Goal: Find contact information: Find contact information

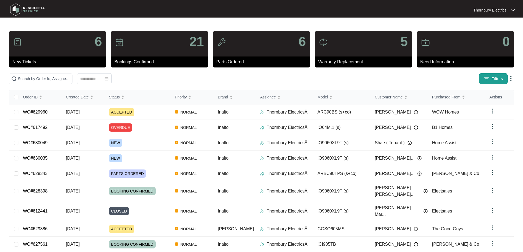
click at [483, 78] on button "Filters" at bounding box center [493, 78] width 29 height 11
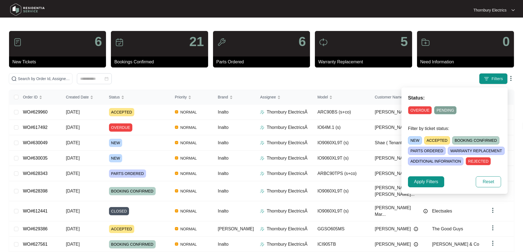
click at [420, 141] on span "NEW" at bounding box center [415, 140] width 14 height 8
click at [438, 179] on span "Apply Filters" at bounding box center [426, 182] width 24 height 7
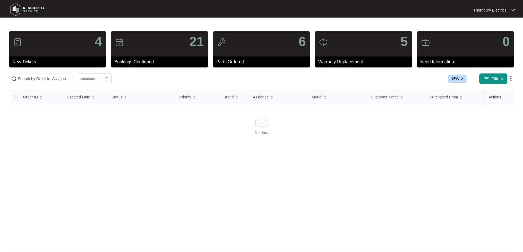
click at [463, 78] on img at bounding box center [462, 78] width 3 height 3
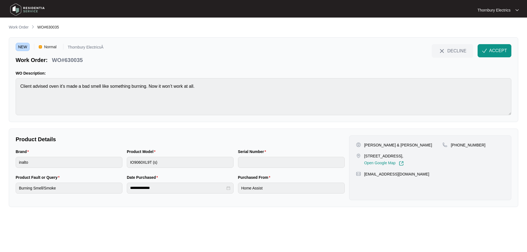
drag, startPoint x: 363, startPoint y: 157, endPoint x: 424, endPoint y: 156, distance: 61.5
click at [424, 156] on div "[STREET_ADDRESS], Open Google Map" at bounding box center [399, 159] width 87 height 13
copy p "[STREET_ADDRESS]"
click at [489, 49] on button "ACCEPT" at bounding box center [495, 50] width 34 height 13
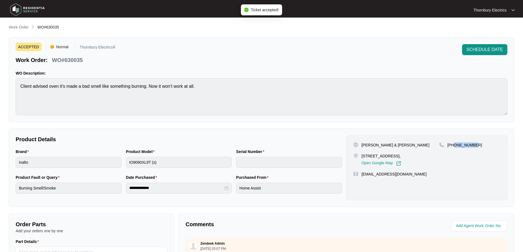
drag, startPoint x: 475, startPoint y: 144, endPoint x: 454, endPoint y: 147, distance: 21.3
click at [454, 147] on div "[PHONE_NUMBER]" at bounding box center [469, 144] width 61 height 5
copy p "429349119"
drag, startPoint x: 395, startPoint y: 176, endPoint x: 381, endPoint y: 176, distance: 14.5
drag, startPoint x: 381, startPoint y: 176, endPoint x: 389, endPoint y: 182, distance: 10.6
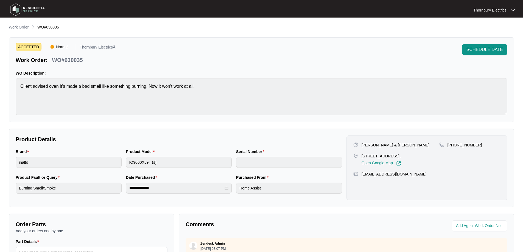
click at [389, 182] on div "Geoffrey Hunter & Sandra Tuton 1 Huckleberry Drive UPPER SWAN 6069, Open Google…" at bounding box center [426, 168] width 161 height 65
drag, startPoint x: 411, startPoint y: 173, endPoint x: 360, endPoint y: 176, distance: 50.9
click at [360, 176] on div "geoffhunter67@gmail.com" at bounding box center [426, 174] width 147 height 5
copy p "geoffhunter67@gmail.com"
click at [363, 143] on p "Geoffrey Hunter & Sandra Tuton" at bounding box center [395, 144] width 68 height 5
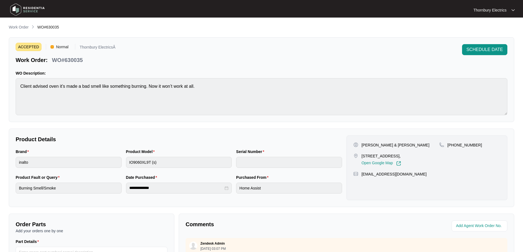
click at [359, 144] on div "Geoffrey Hunter & Sandra Tuton" at bounding box center [396, 144] width 86 height 5
click at [364, 144] on p "Geoffrey Hunter & Sandra Tuton" at bounding box center [395, 144] width 68 height 5
copy p "Geoffrey"
click at [394, 146] on p "Geoffrey Hunter & Sandra Tuton" at bounding box center [395, 144] width 68 height 5
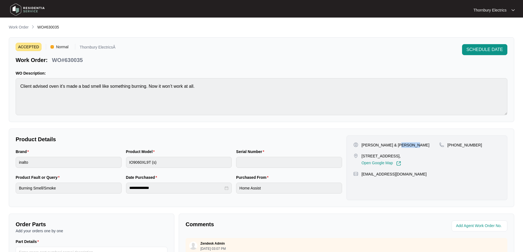
click at [394, 146] on p "Geoffrey Hunter & Sandra Tuton" at bounding box center [395, 144] width 68 height 5
copy p "Sandra"
click at [384, 145] on p "Geoffrey Hunter & Sandra Tuton" at bounding box center [395, 144] width 68 height 5
copy p "Hunter"
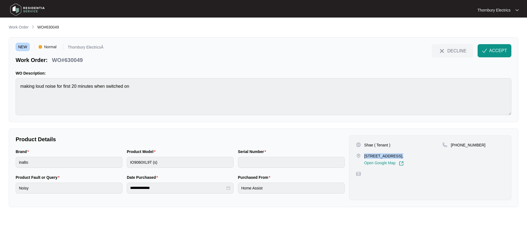
drag, startPoint x: 364, startPoint y: 155, endPoint x: 397, endPoint y: 158, distance: 33.0
click at [397, 158] on div "23 Gambier Grove EGLINTON 6034, Open Google Map" at bounding box center [399, 159] width 87 height 13
copy p "23 Gambier Grove"
click at [495, 54] on span "ACCEPT" at bounding box center [498, 50] width 18 height 7
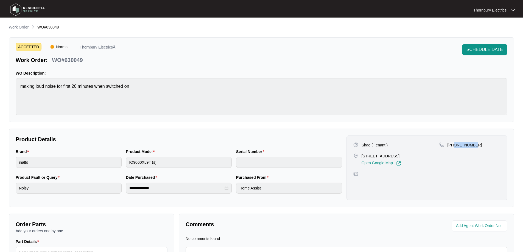
drag, startPoint x: 481, startPoint y: 143, endPoint x: 453, endPoint y: 148, distance: 27.5
click at [453, 148] on div "+61452103488" at bounding box center [469, 144] width 61 height 5
copy p "452103488"
click at [362, 145] on p "Shae ( Tenant )" at bounding box center [374, 144] width 26 height 5
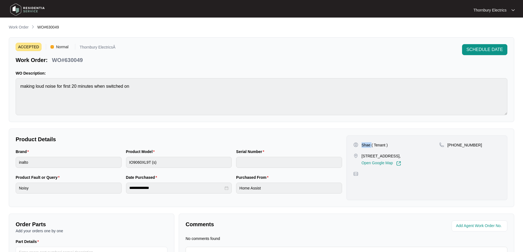
click at [362, 145] on p "Shae ( Tenant )" at bounding box center [374, 144] width 26 height 5
copy p "Shae"
